Goal: Task Accomplishment & Management: Complete application form

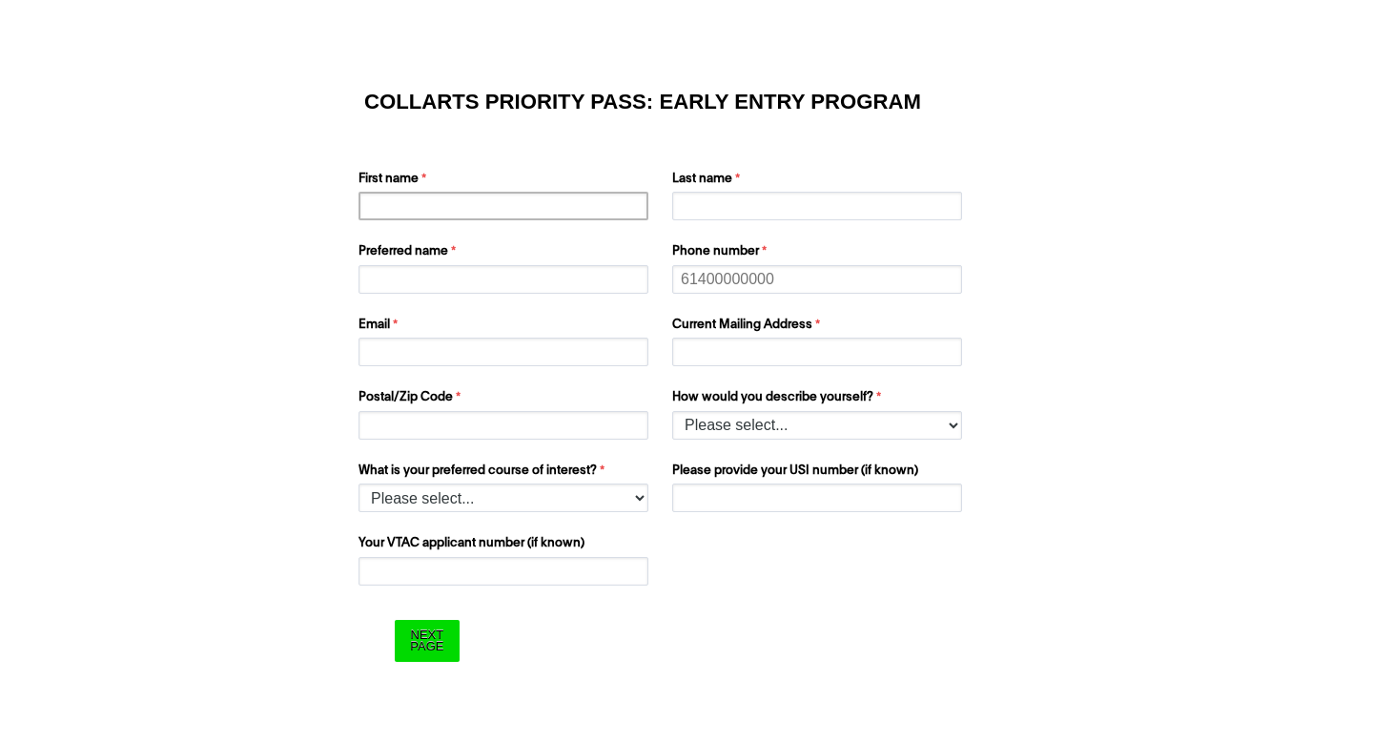
click at [531, 216] on input "First name" at bounding box center [504, 206] width 290 height 29
type input "[PERSON_NAME]"
type input "0414240865"
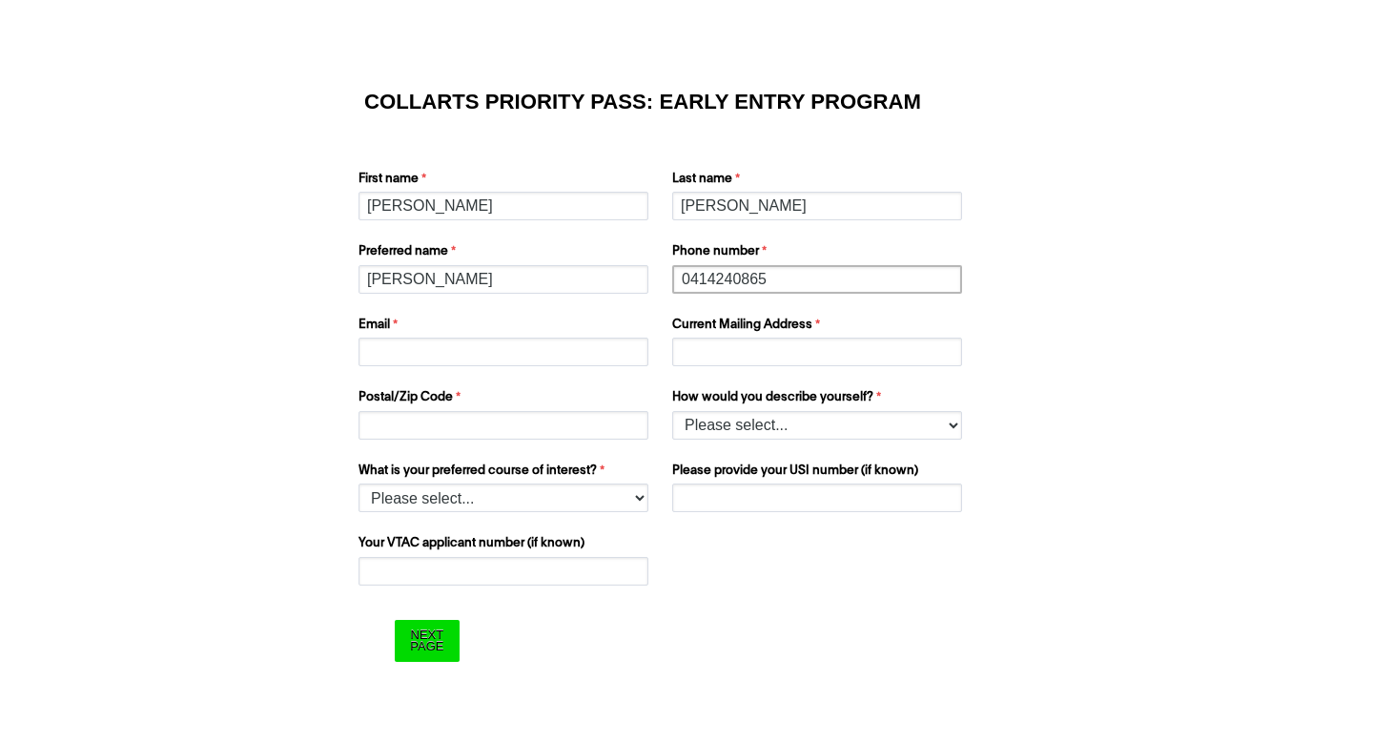
type input "[EMAIL_ADDRESS][DOMAIN_NAME]"
type input "[STREET_ADDRESS]"
type input "6061"
click at [516, 498] on select "Please select... 2D Animation Acting Audio Engineering Comedy Digital & Social …" at bounding box center [504, 498] width 290 height 29
select select "tfa_1216"
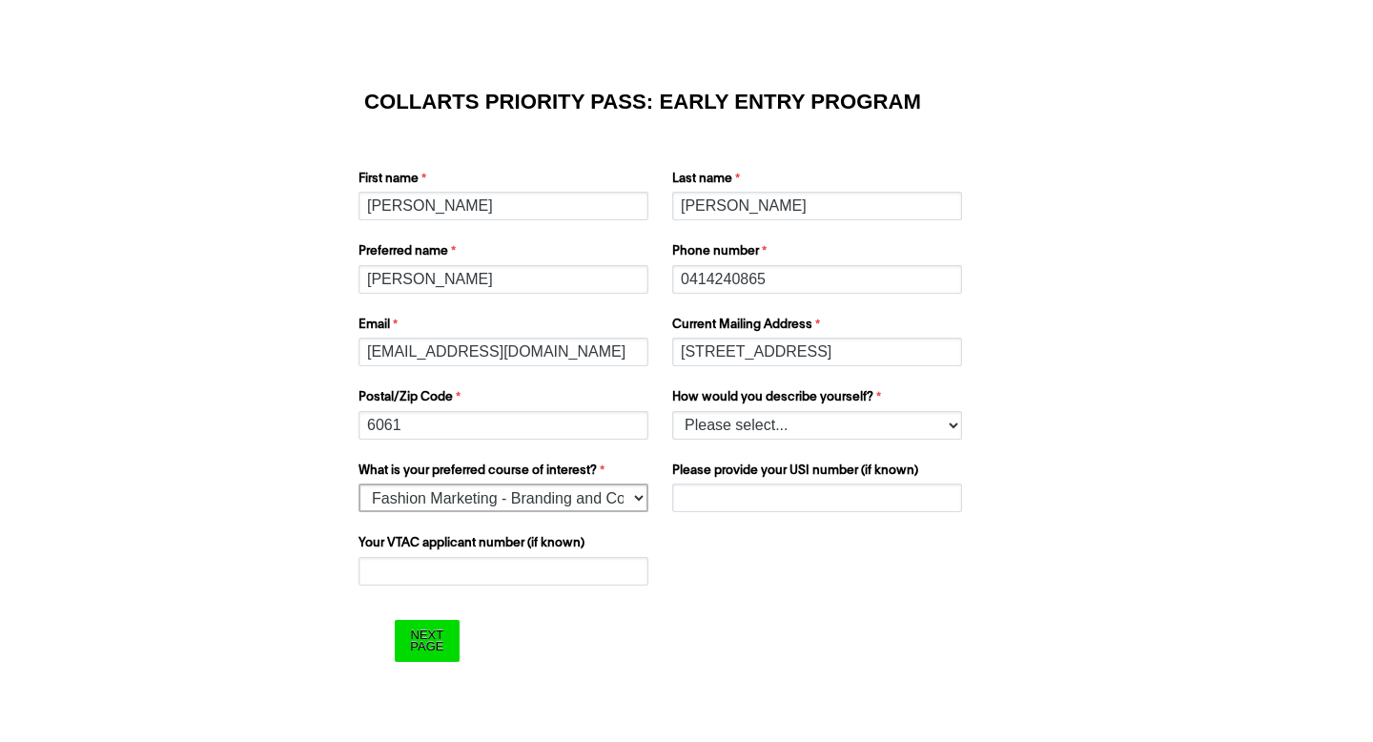
click at [359, 484] on select "Please select... 2D Animation Acting Audio Engineering Comedy Digital & Social …" at bounding box center [504, 498] width 290 height 29
click at [721, 422] on select "Please select... I’m currently in Year 12 I've completed Year 12 and took a gap…" at bounding box center [817, 425] width 290 height 29
select select "tfa_158"
click at [672, 411] on select "Please select... I’m currently in Year 12 I've completed Year 12 and took a gap…" at bounding box center [817, 425] width 290 height 29
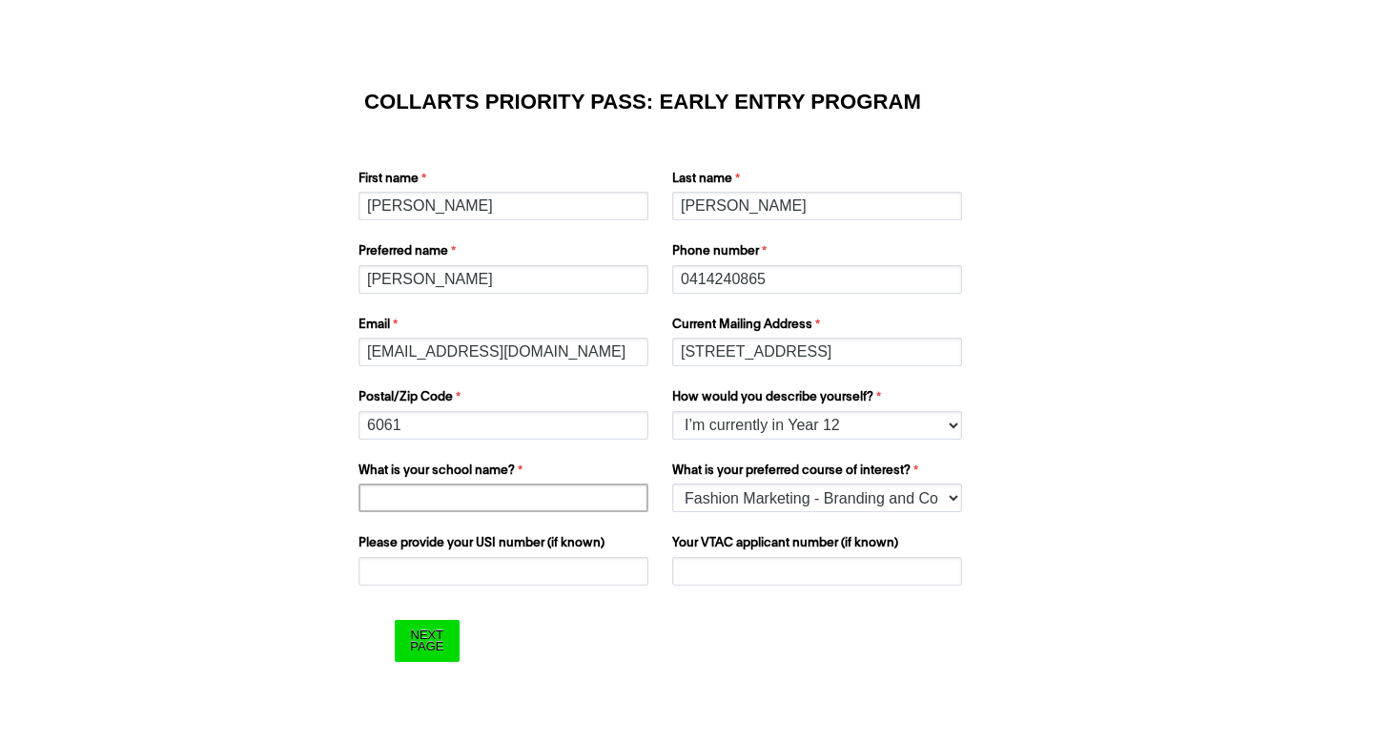
click at [545, 506] on input "What is your school name?" at bounding box center [504, 498] width 290 height 29
type input "[GEOGRAPHIC_DATA]"
click at [731, 575] on input "Your VTAC applicant number (if known)" at bounding box center [817, 571] width 290 height 29
click at [514, 568] on input "Please provide your USI number (if known)" at bounding box center [504, 571] width 290 height 29
click at [482, 597] on form "COLLARTS PRIORITY PASS: EARLY ENTRY PROGRAM First name [PERSON_NAME] Last name …" at bounding box center [686, 377] width 763 height 651
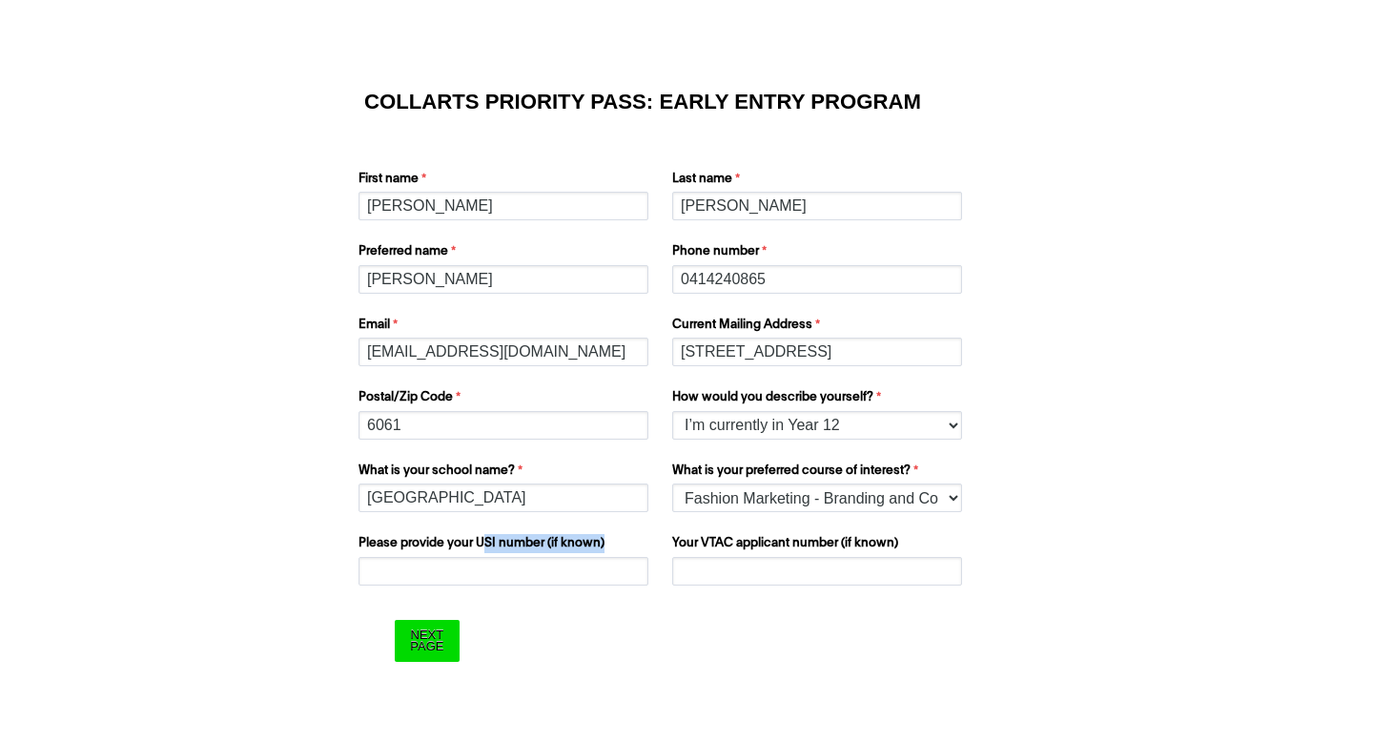
click at [480, 552] on label "Please provide your USI number (if known)" at bounding box center [506, 545] width 295 height 23
click at [480, 572] on input "Please provide your USI number (if known)" at bounding box center [504, 571] width 290 height 29
paste input "31791723"
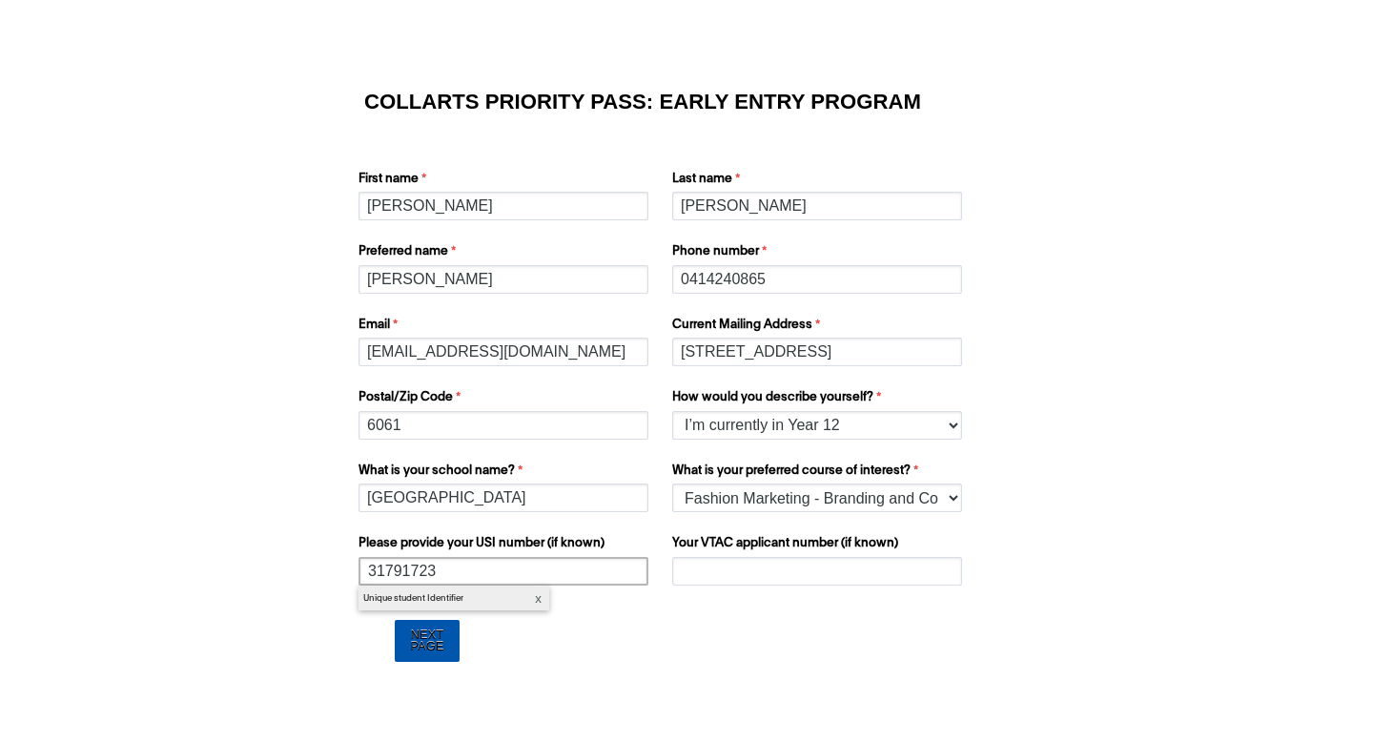
type input "31791723"
click at [410, 648] on input "Next Page" at bounding box center [427, 640] width 64 height 41
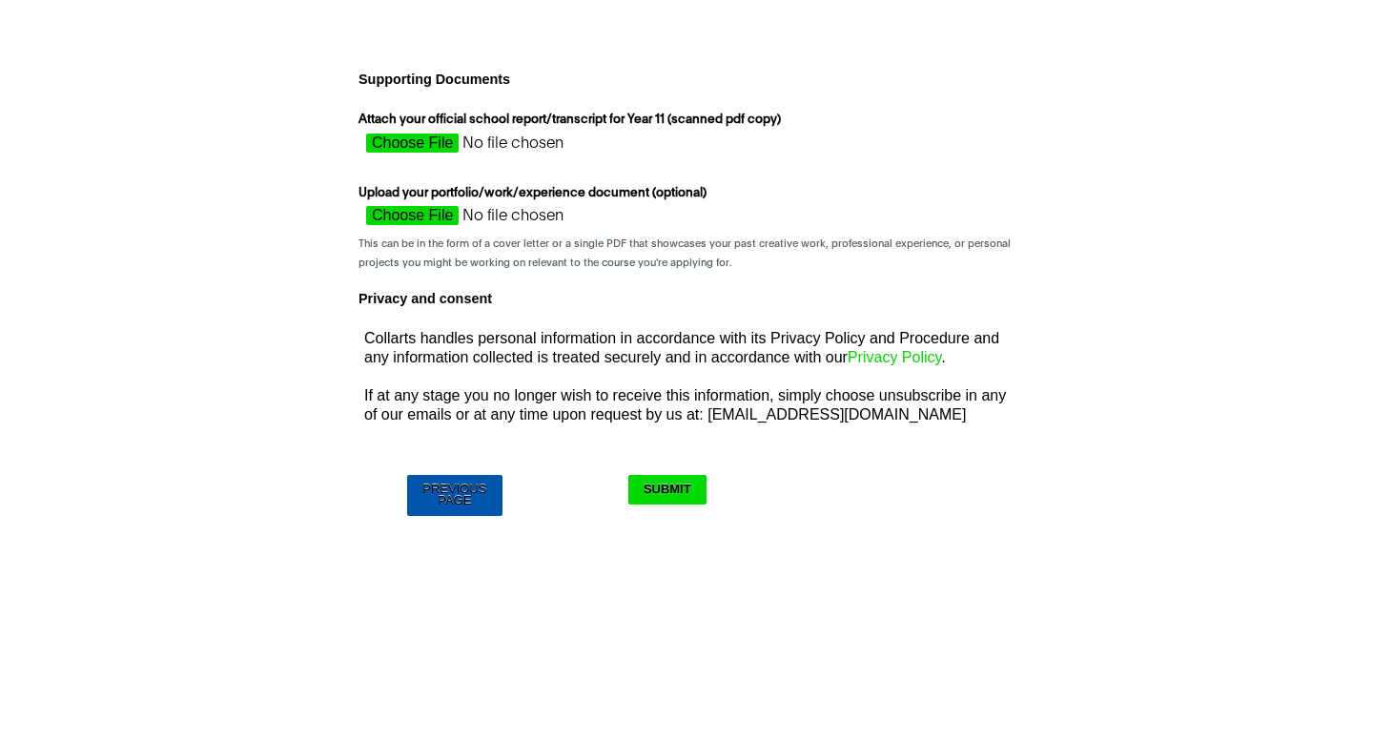
click at [455, 500] on input "Previous Page" at bounding box center [454, 495] width 94 height 41
